Goal: Transaction & Acquisition: Purchase product/service

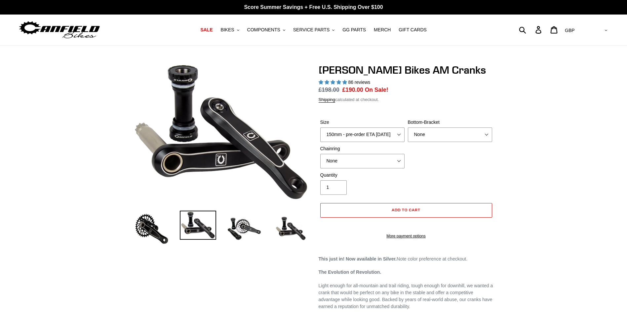
select select "highest-rating"
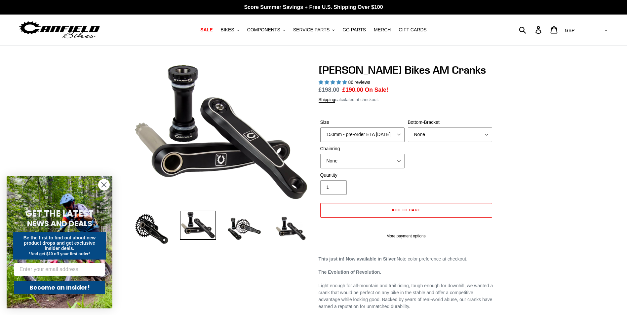
click at [400, 134] on select "150mm - pre-order ETA [DATE] 155mm - pre-order ETA [DATE] 160mm - pre-order ETA…" at bounding box center [362, 135] width 84 height 15
select select "155mm - pre-order ETA [DATE]"
click at [320, 128] on select "150mm - pre-order ETA [DATE] 155mm - pre-order ETA [DATE] 160mm - pre-order ETA…" at bounding box center [362, 135] width 84 height 15
click at [365, 161] on select "None 30t Round (Boost 148) 30t Oval (Boost 148) 32t Round (Boost 148) 32t Oval …" at bounding box center [362, 161] width 84 height 15
select select "30t Round (Boost 148)"
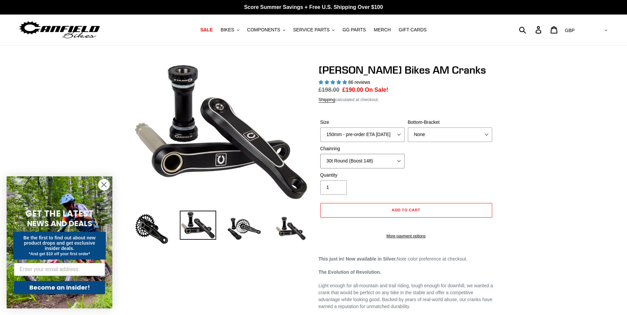
click at [320, 154] on select "None 30t Round (Boost 148) 30t Oval (Boost 148) 32t Round (Boost 148) 32t Oval …" at bounding box center [362, 161] width 84 height 15
click at [446, 134] on select "None BSA Threaded 68/73mm Press Fit PF92" at bounding box center [450, 135] width 84 height 15
select select "BSA Threaded 68/73mm"
click at [408, 128] on select "None BSA Threaded 68/73mm Press Fit PF92" at bounding box center [450, 135] width 84 height 15
